Goal: Navigation & Orientation: Find specific page/section

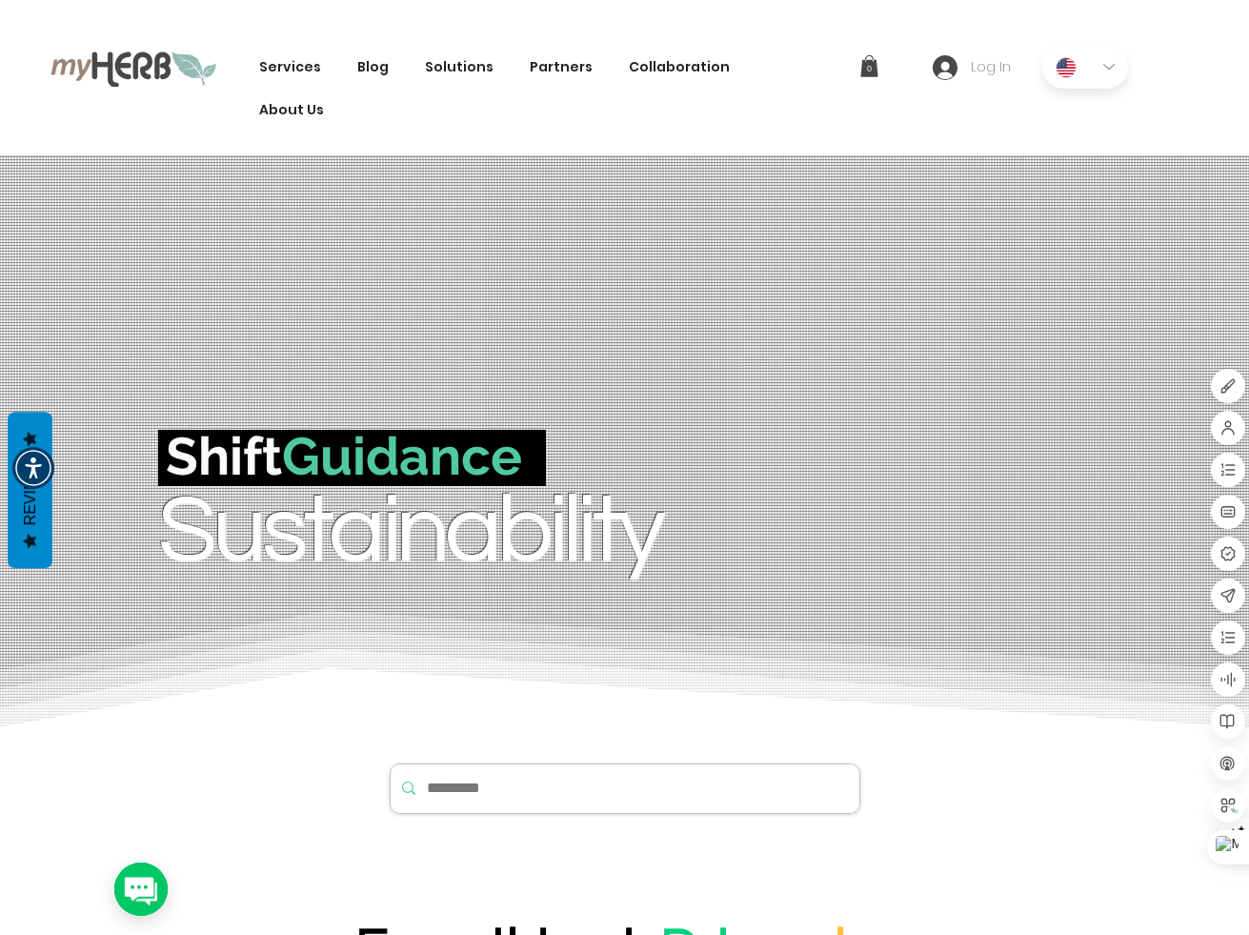
click at [984, 69] on span "Log In" at bounding box center [990, 67] width 53 height 19
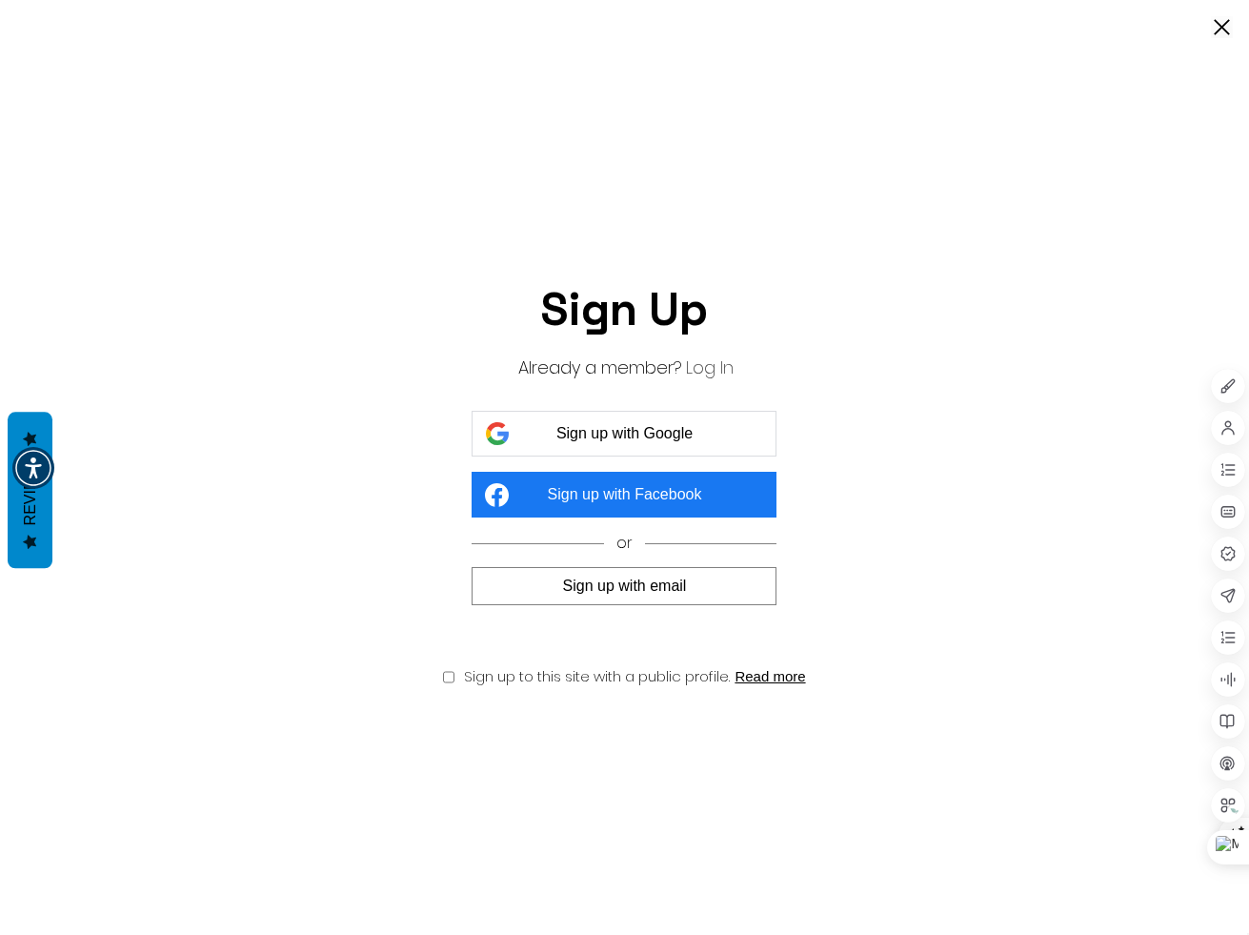
click at [706, 365] on button "Log In" at bounding box center [710, 367] width 48 height 24
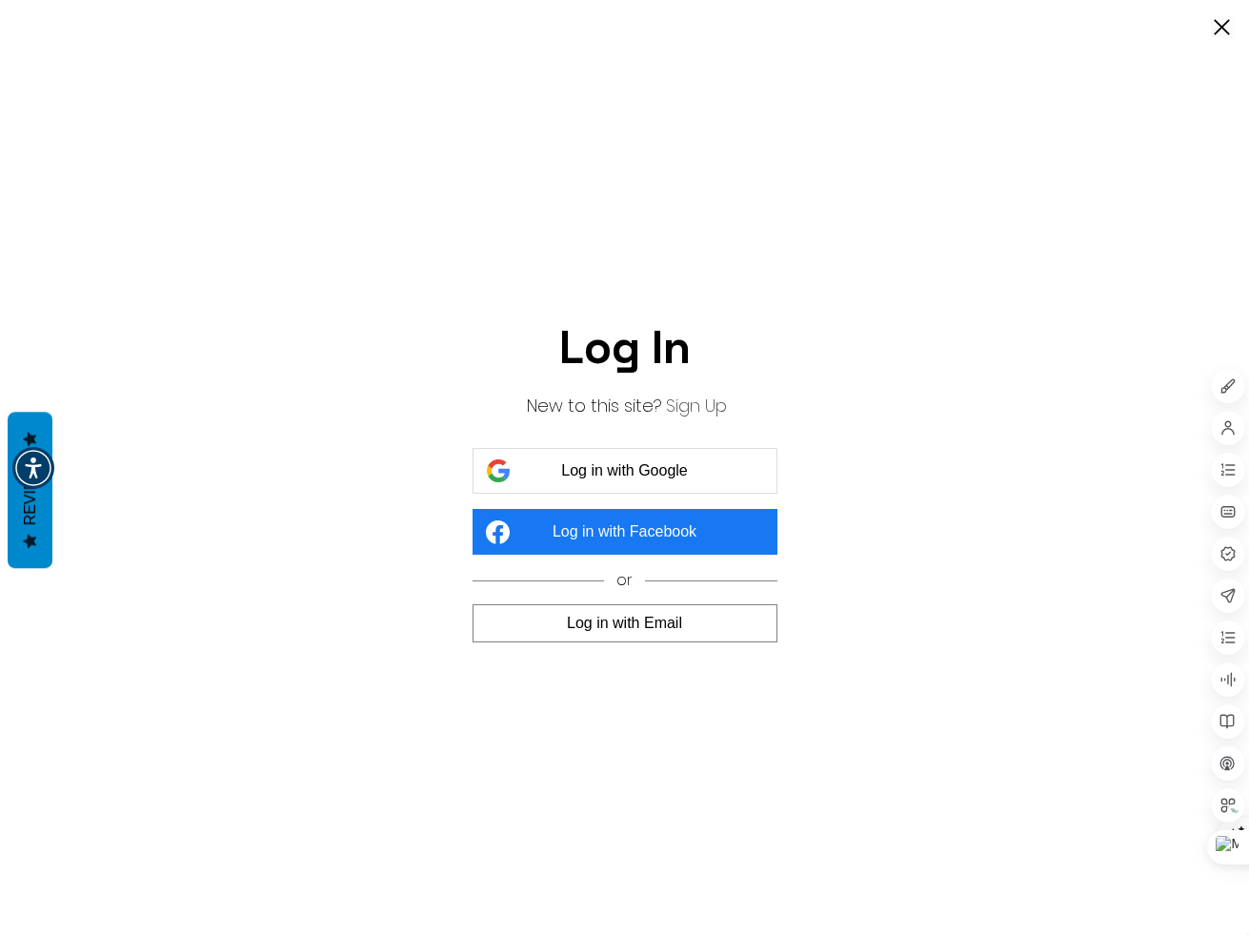
click at [700, 465] on button "Log in with Google" at bounding box center [625, 471] width 305 height 46
click at [669, 474] on span "Log in with Google" at bounding box center [624, 470] width 127 height 17
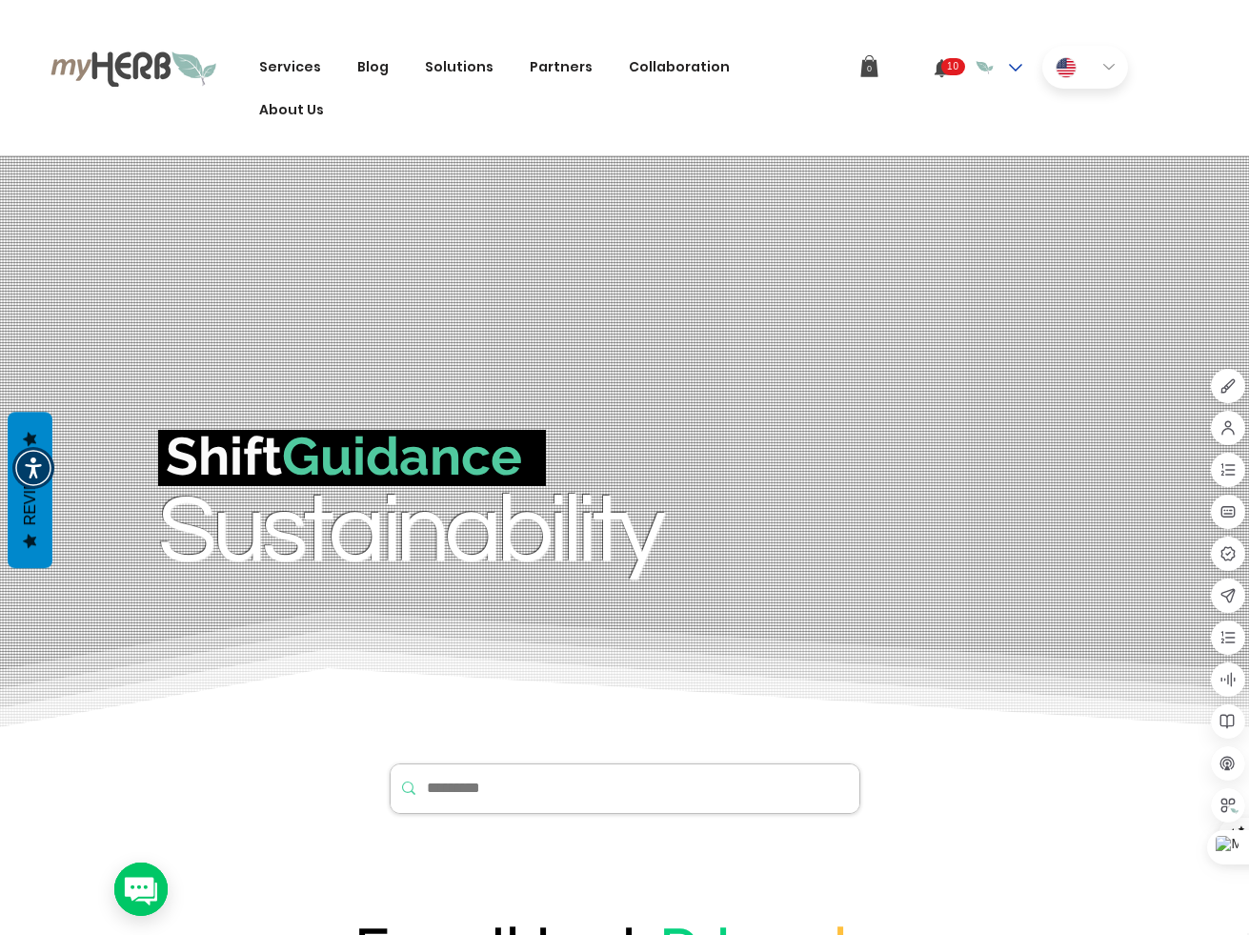
click at [1013, 71] on div "Aaron Levin account" at bounding box center [1015, 67] width 13 height 13
click at [731, 106] on div "Services Innovation The Green Tech Stack Code Green Open-Source Project Feature…" at bounding box center [624, 78] width 1249 height 156
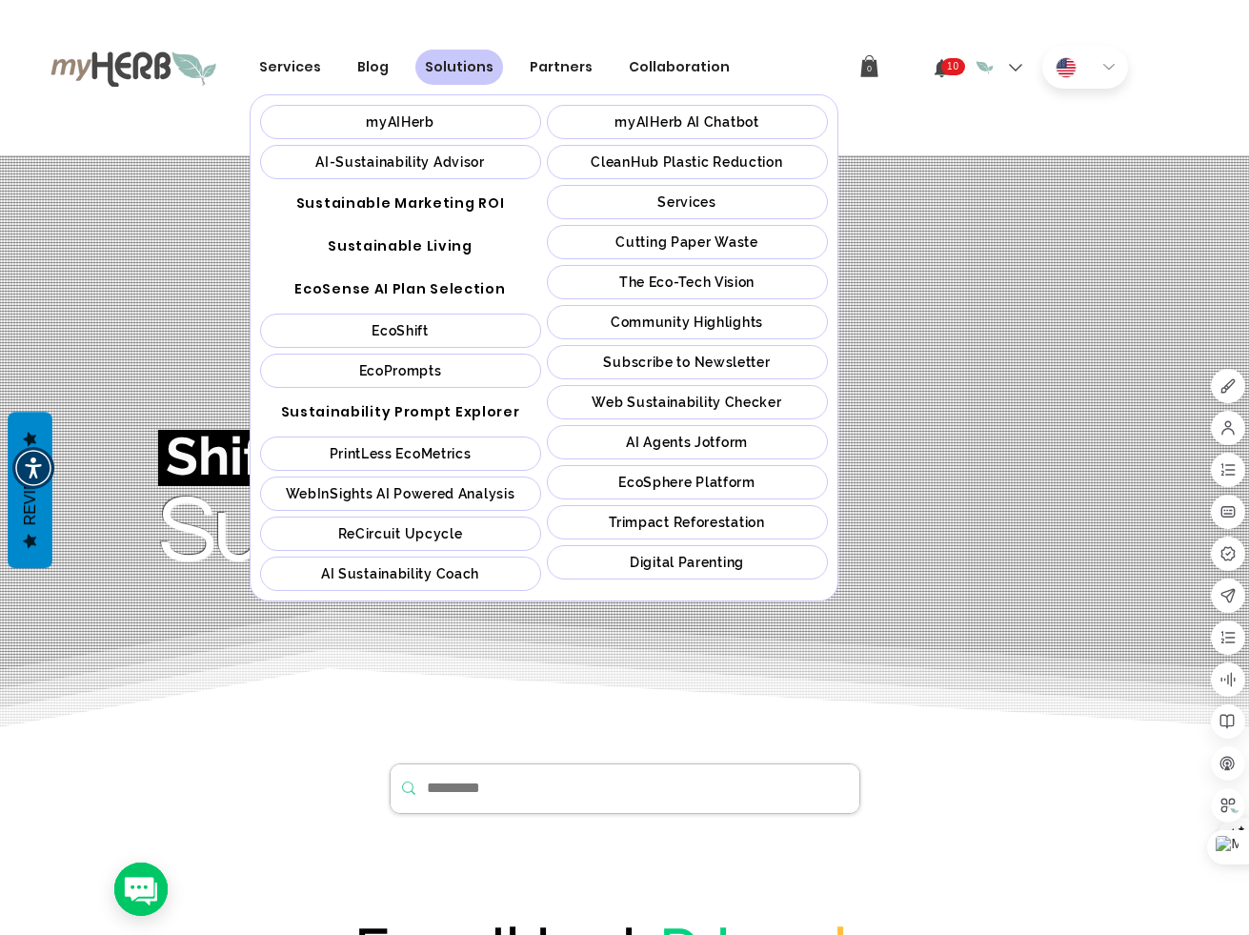
click at [441, 371] on span "EcoPrompts" at bounding box center [400, 370] width 83 height 15
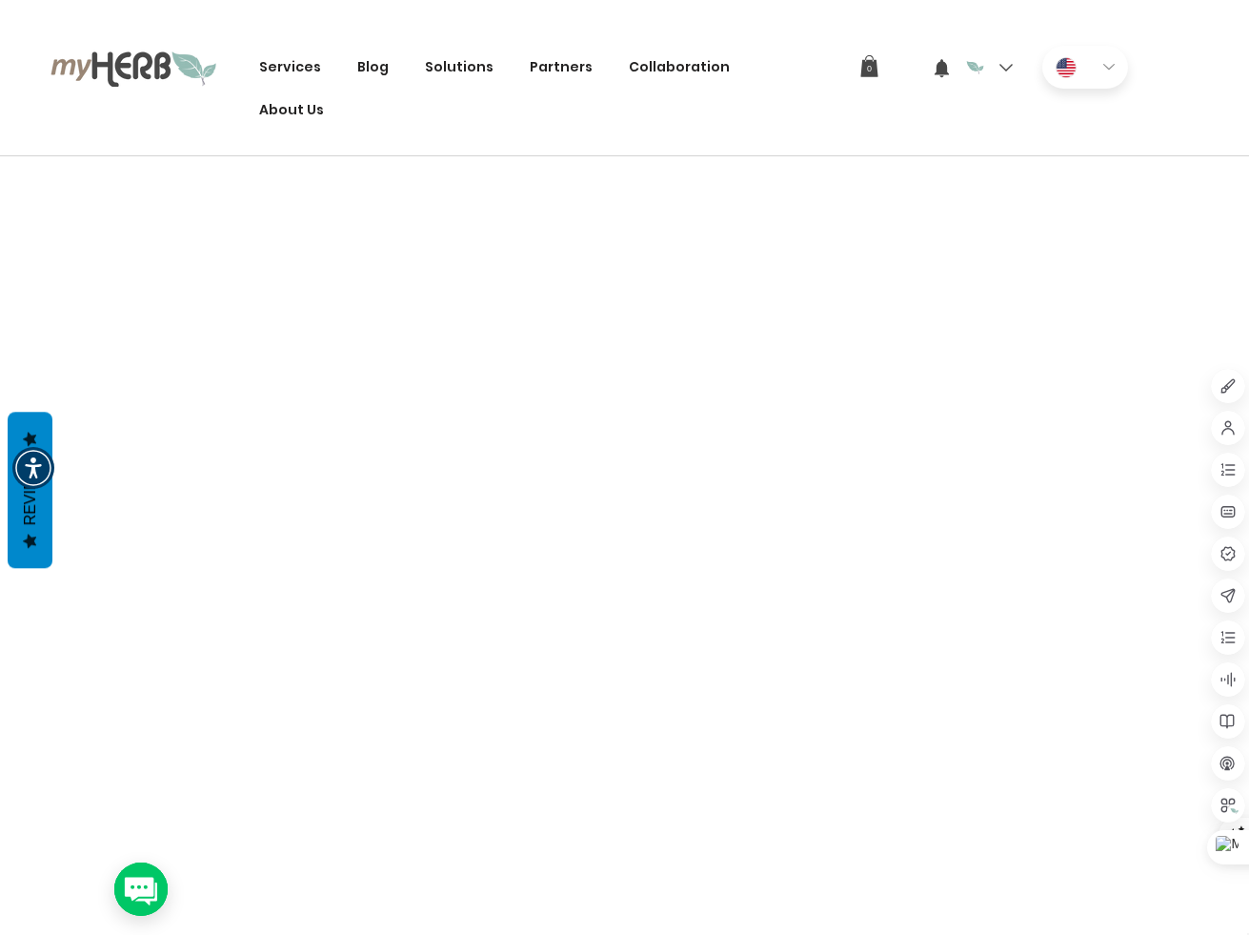
scroll to position [286, 0]
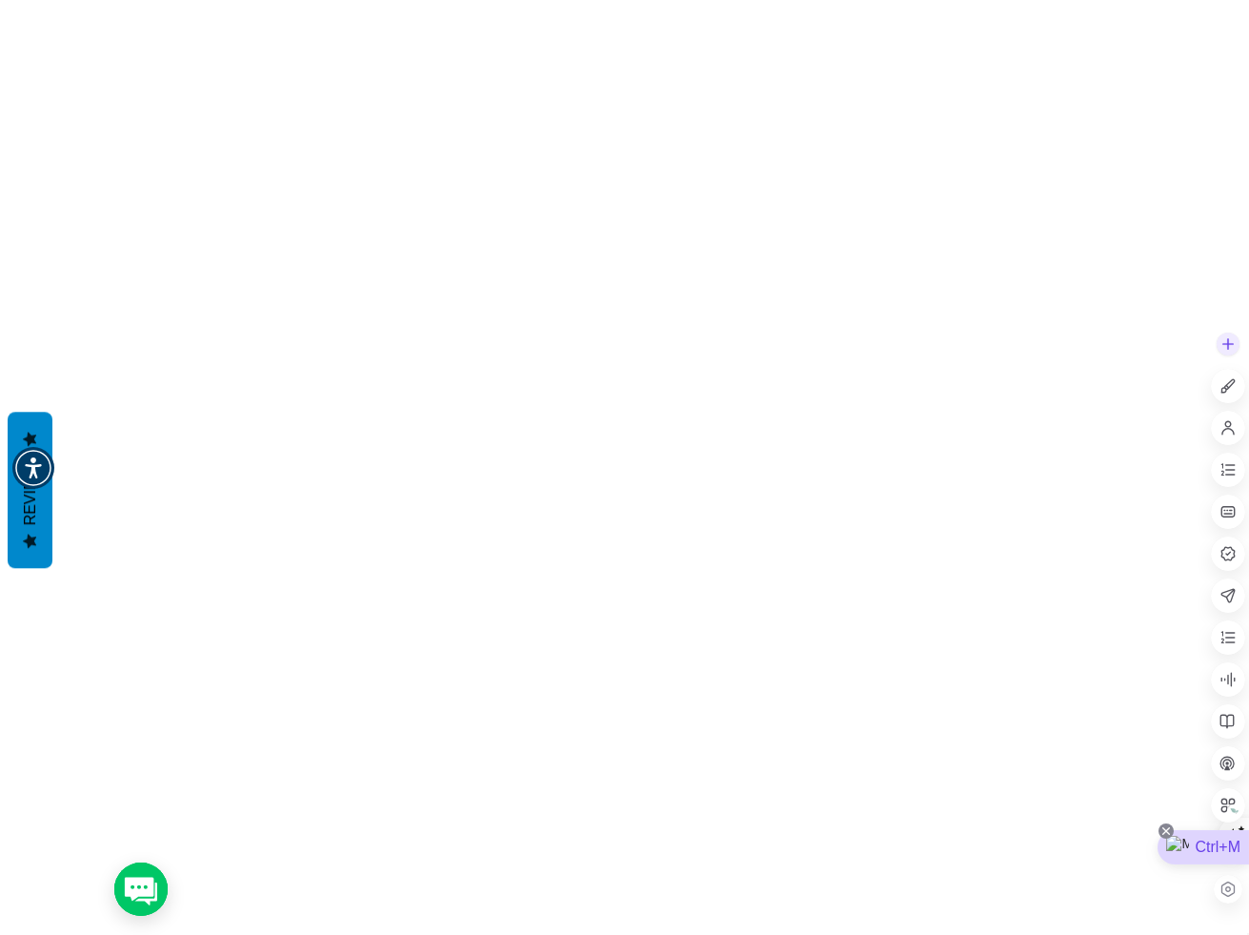
click at [1168, 830] on icon at bounding box center [1166, 830] width 15 height 15
click at [1157, 689] on div "Hide until next visit" at bounding box center [1157, 684] width 149 height 34
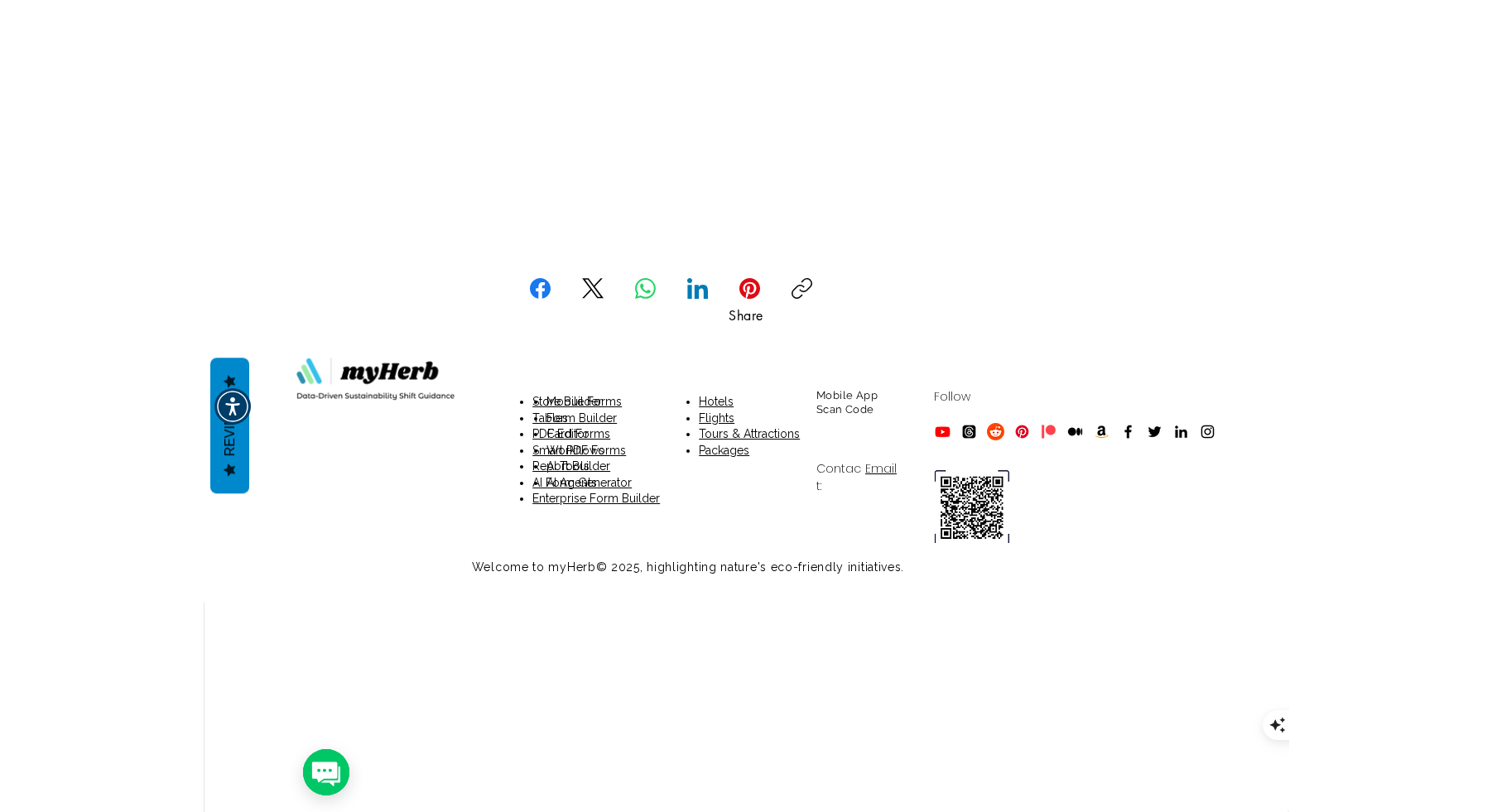
scroll to position [2208, 0]
